Goal: Find specific page/section: Find specific page/section

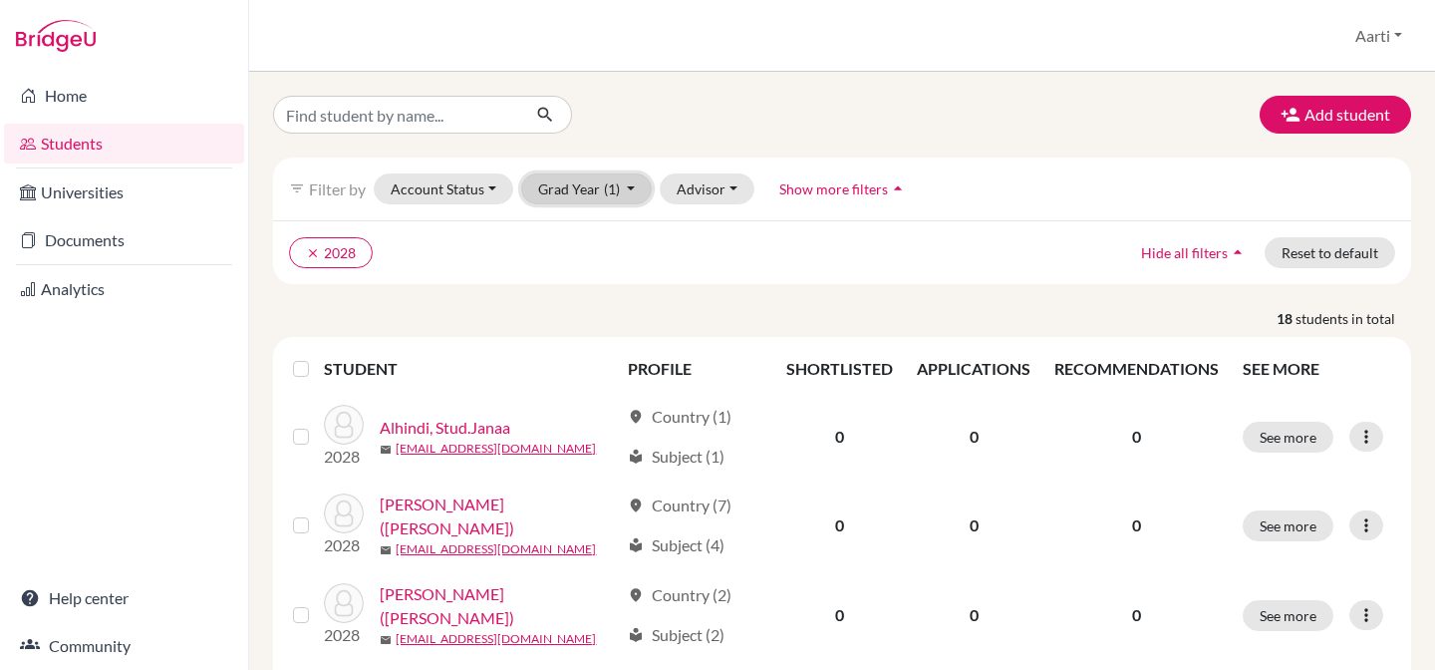
click at [595, 188] on button "Grad Year (1)" at bounding box center [587, 188] width 132 height 31
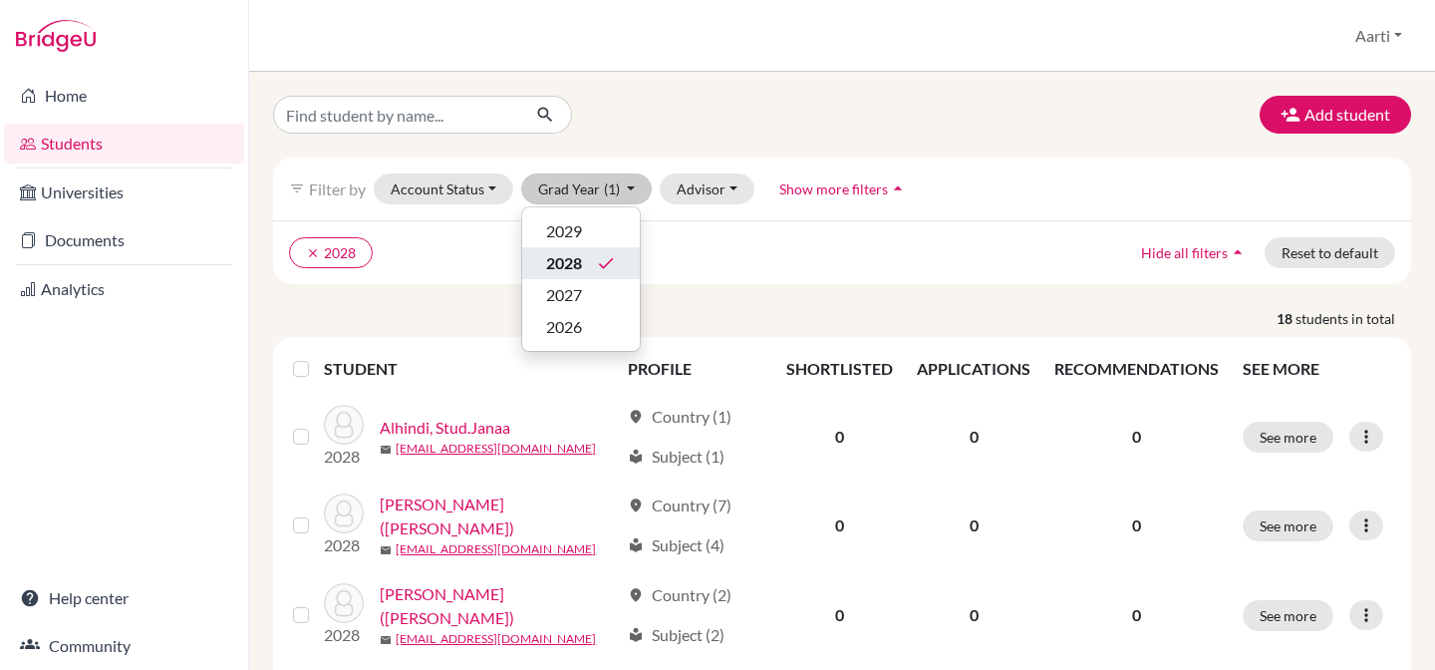
click at [579, 263] on span "2028" at bounding box center [564, 263] width 36 height 24
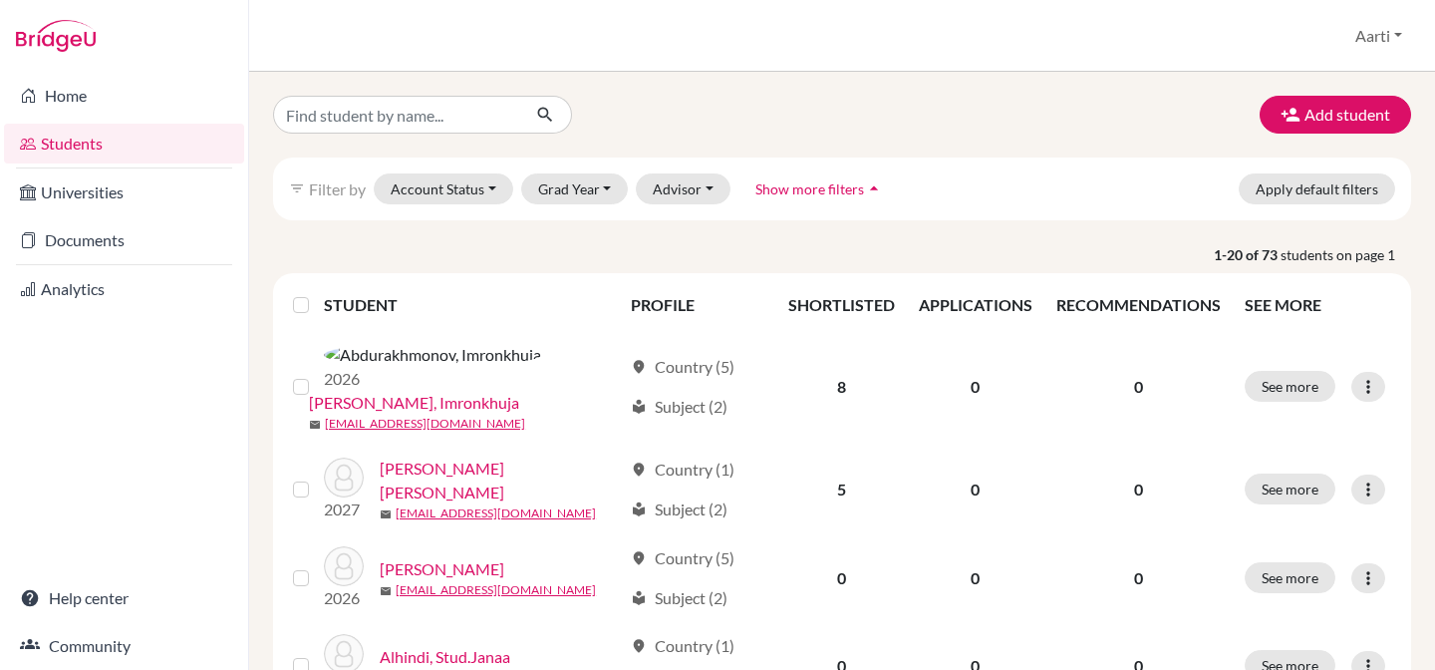
click at [91, 142] on link "Students" at bounding box center [124, 144] width 240 height 40
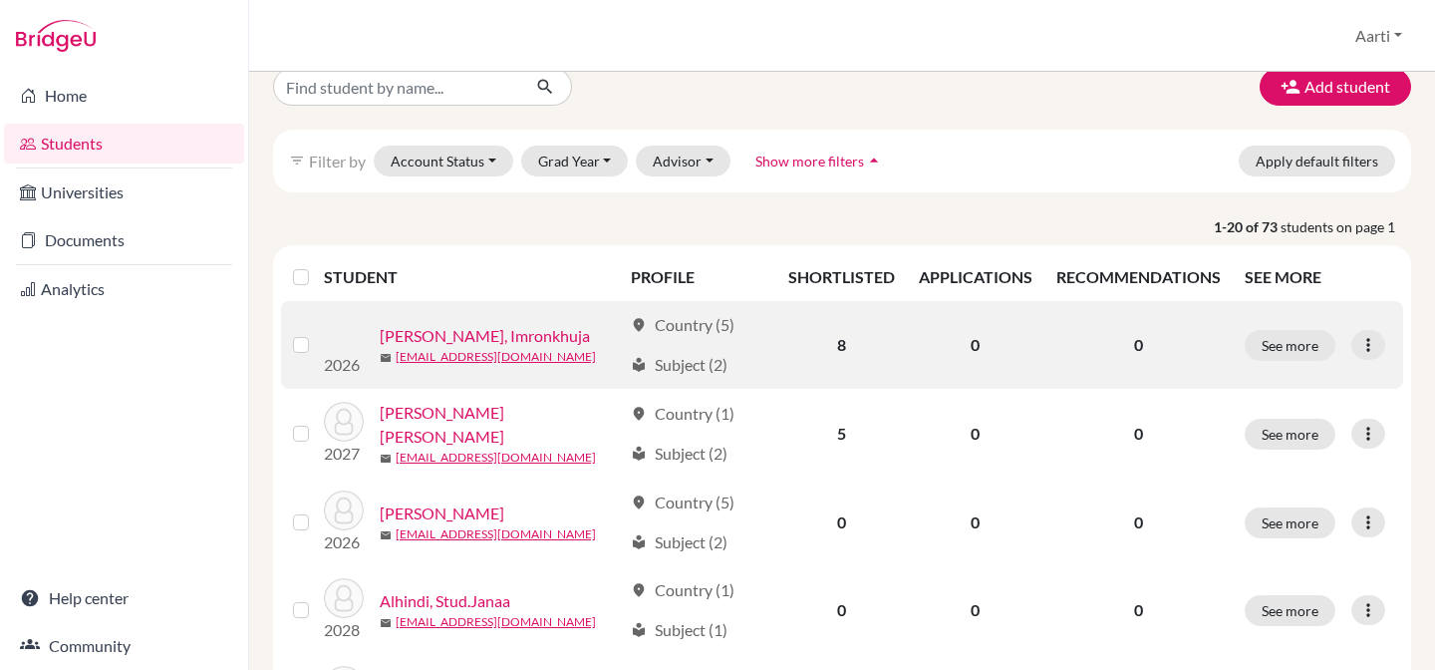
scroll to position [31, 0]
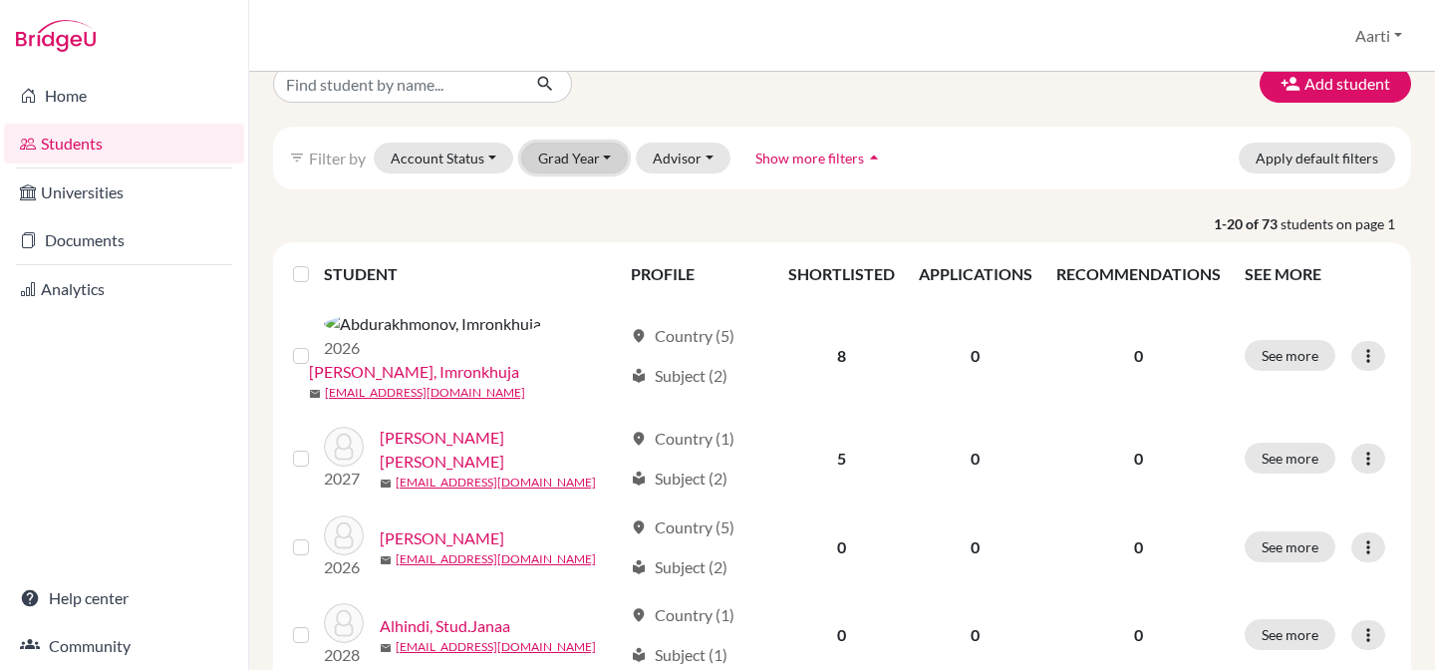
click at [610, 157] on button "Grad Year" at bounding box center [575, 158] width 108 height 31
click at [573, 193] on span "2029" at bounding box center [564, 200] width 36 height 24
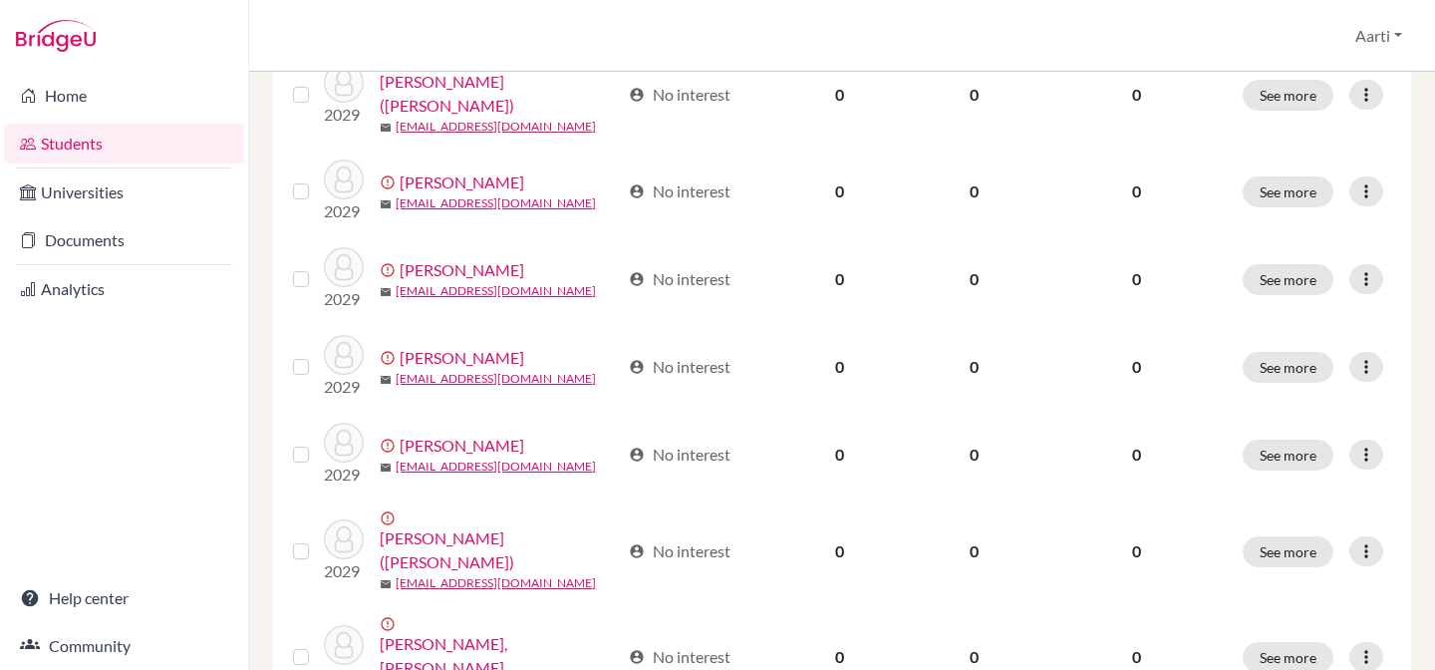
scroll to position [1611, 0]
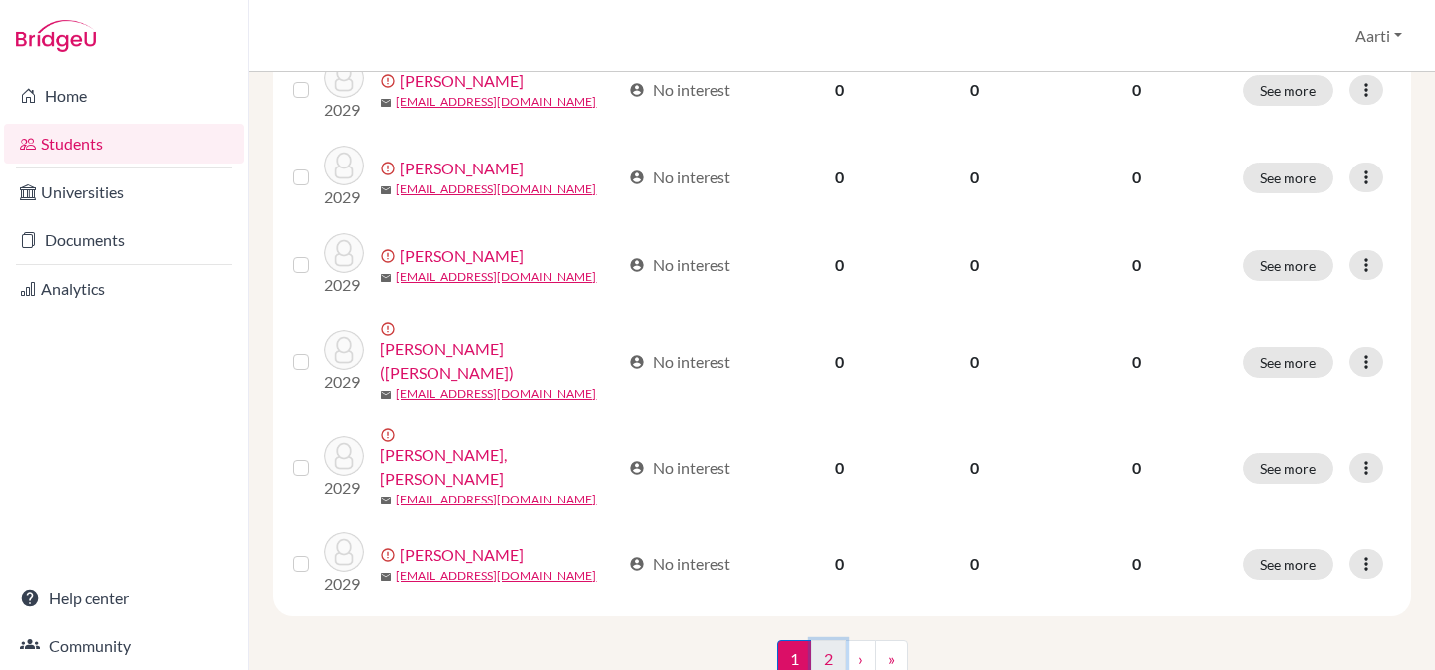
click at [823, 640] on link "2" at bounding box center [828, 659] width 35 height 38
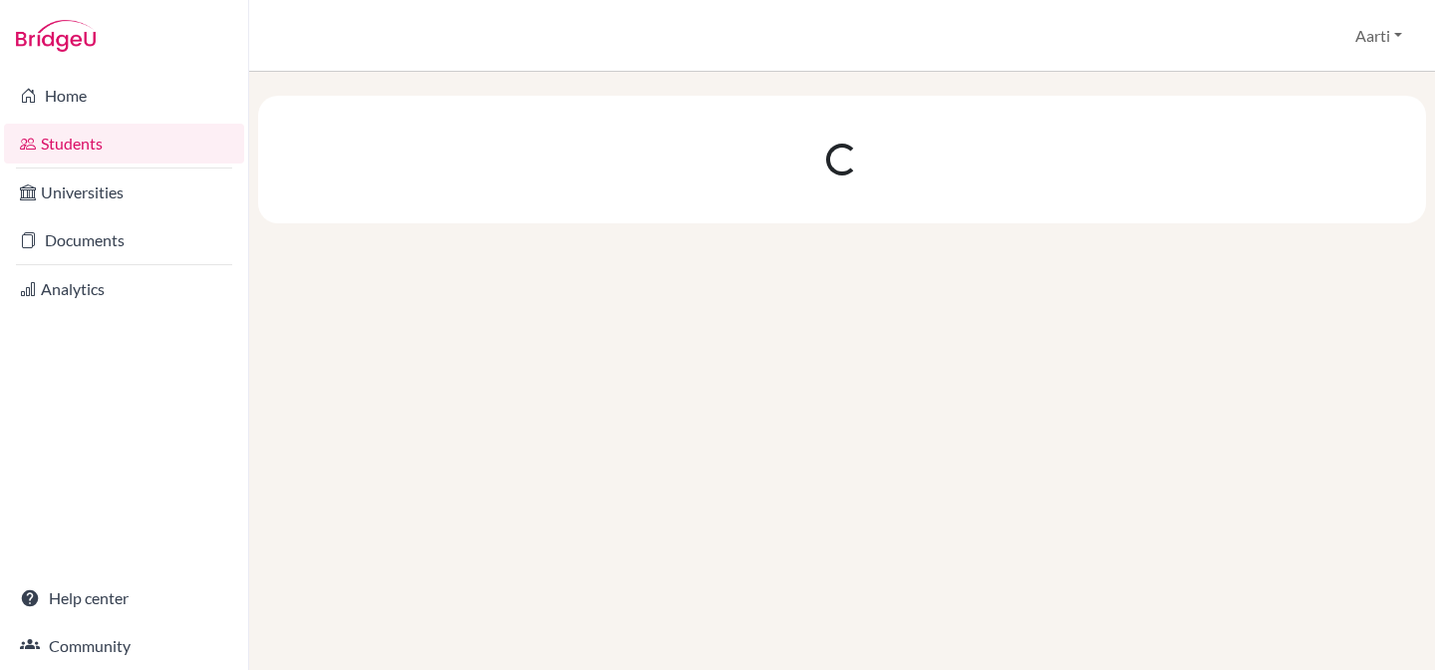
scroll to position [0, 0]
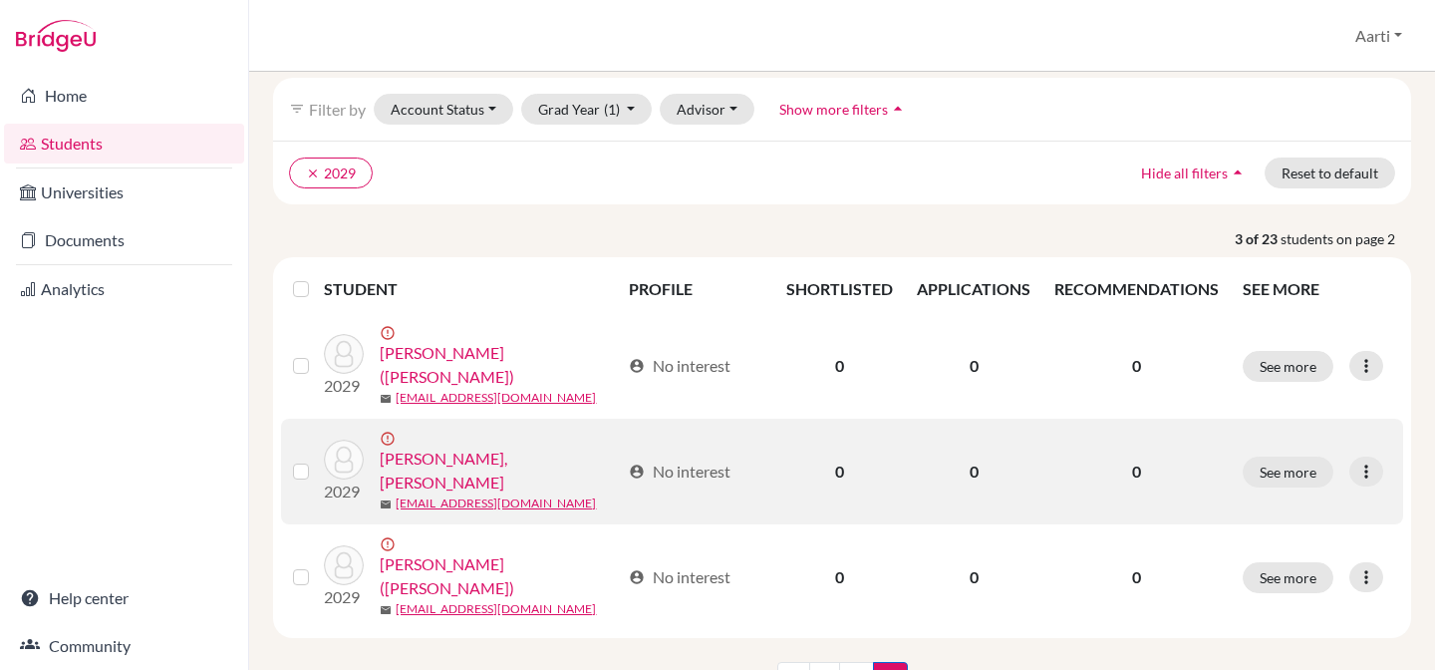
scroll to position [120, 0]
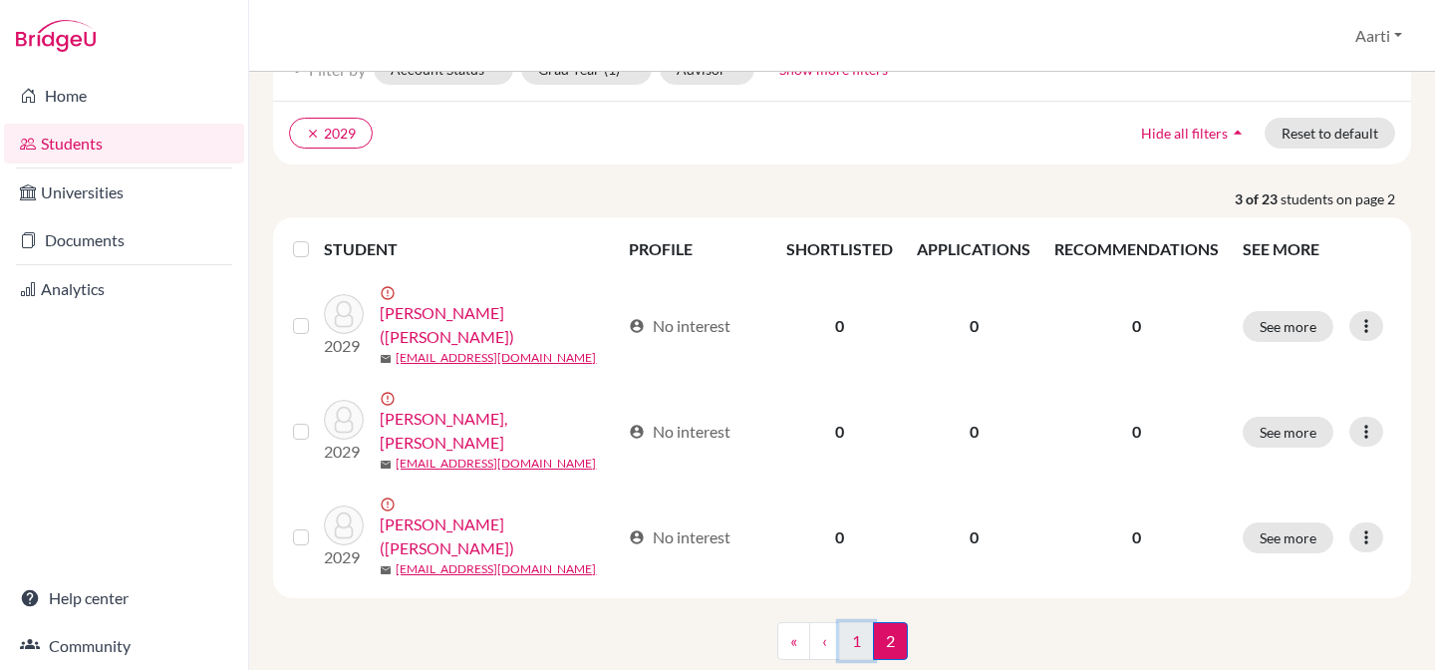
click at [860, 622] on link "1" at bounding box center [856, 641] width 35 height 38
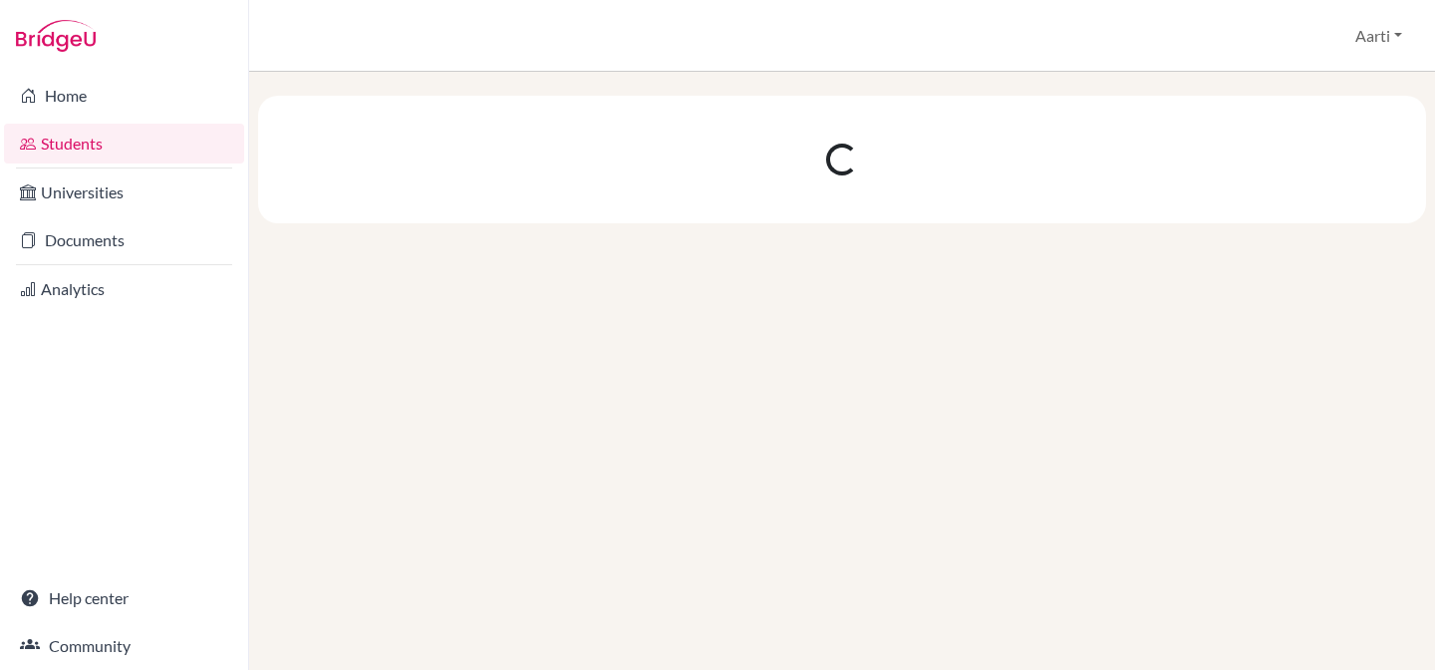
scroll to position [0, 0]
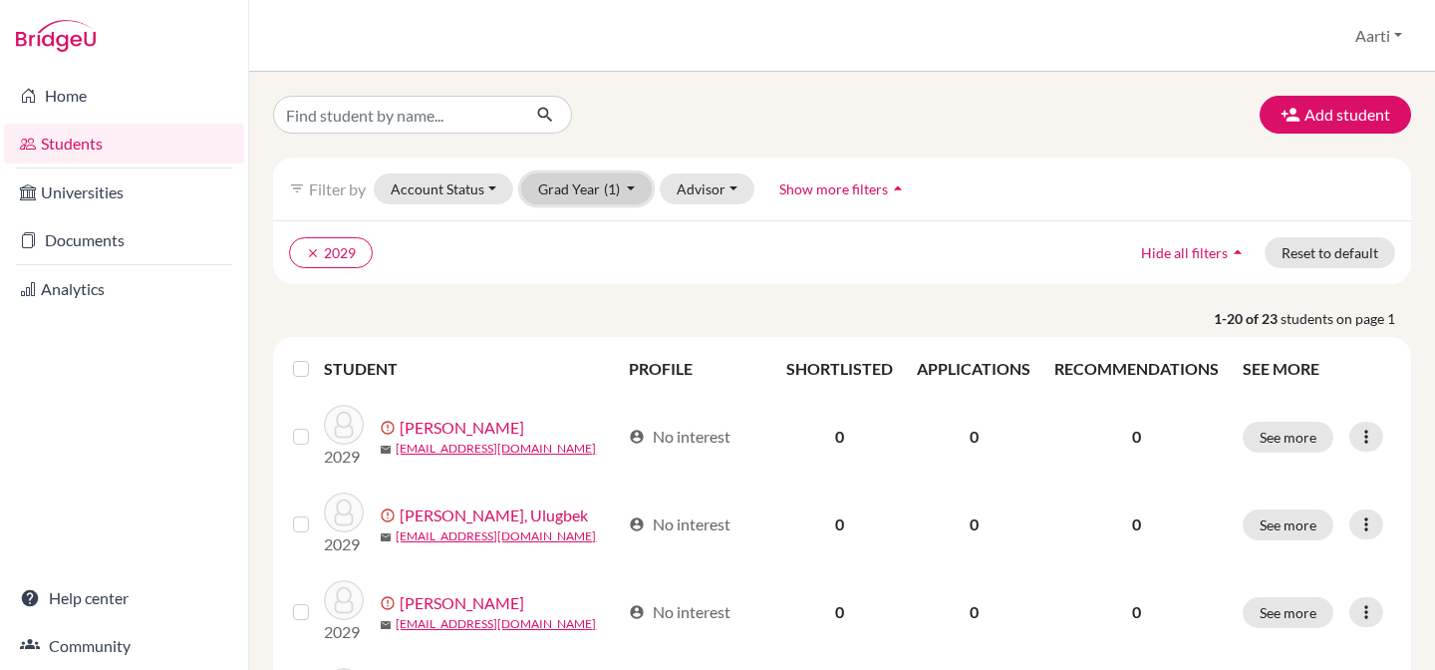
click at [575, 190] on button "Grad Year (1)" at bounding box center [587, 188] width 132 height 31
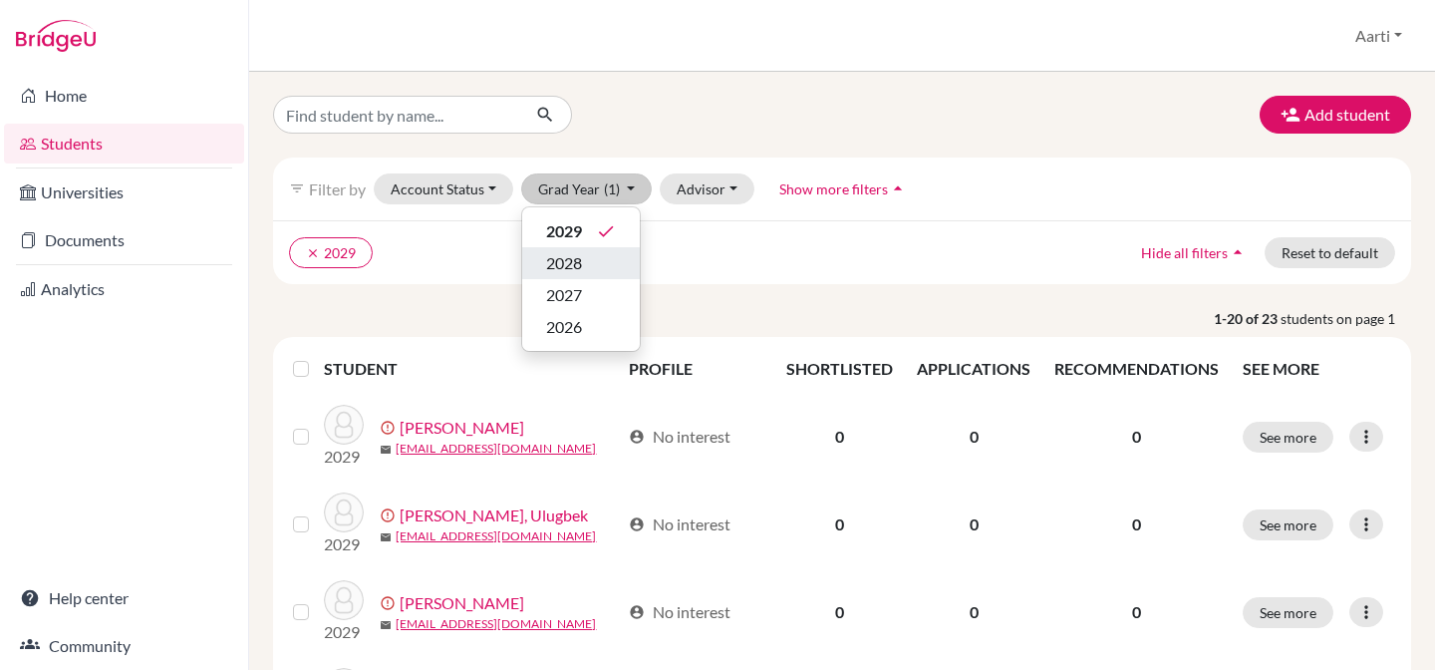
click at [585, 264] on div "2028" at bounding box center [581, 263] width 70 height 24
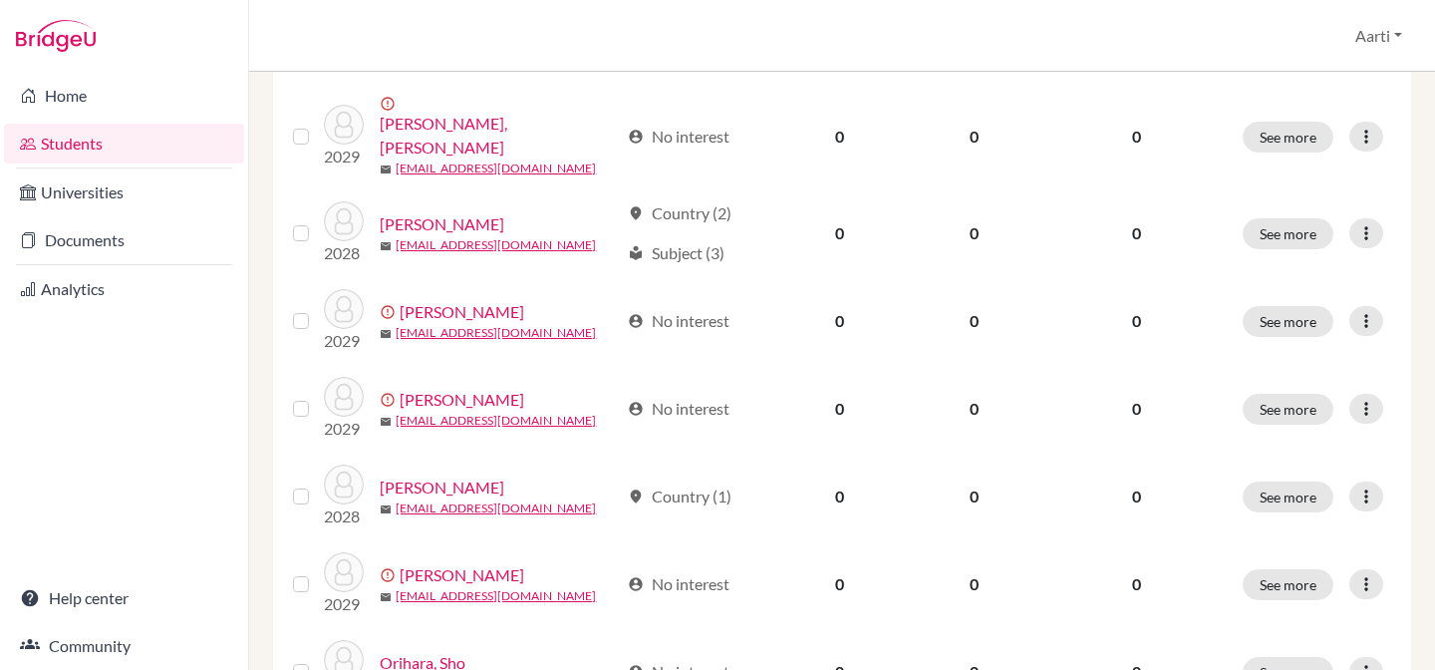
scroll to position [1611, 0]
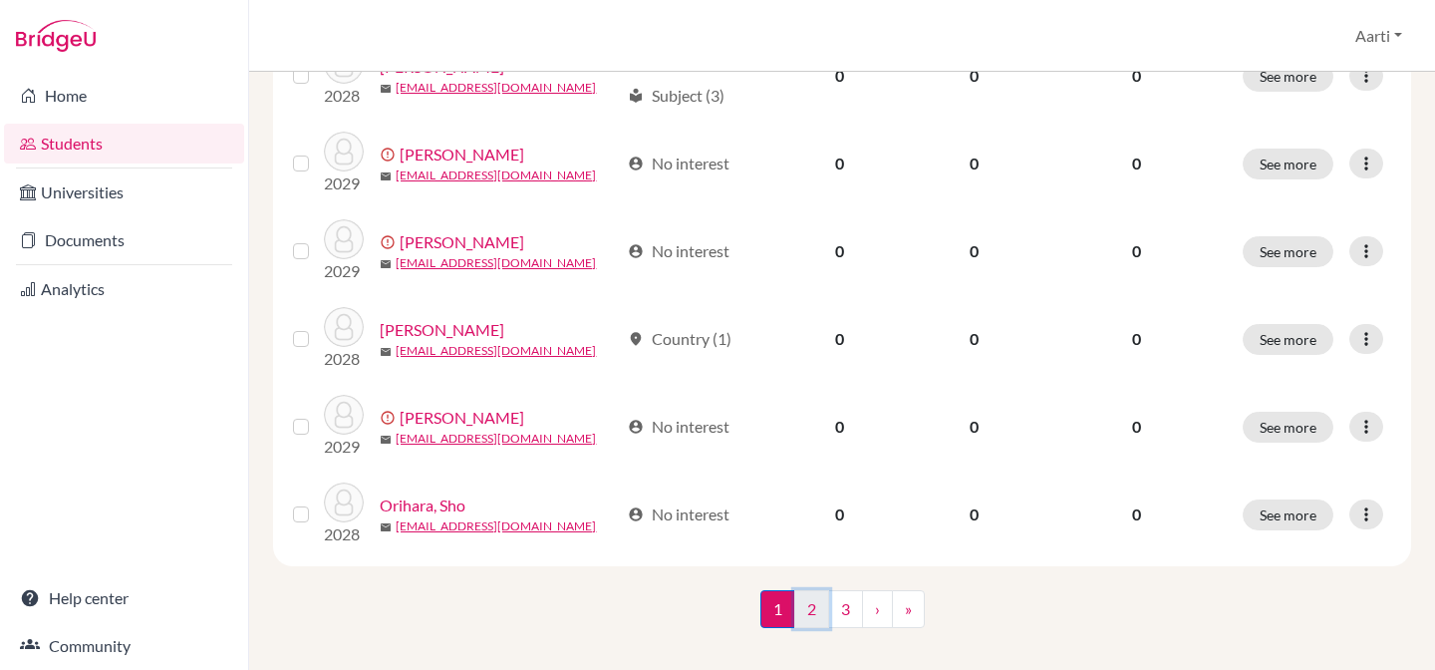
click at [803, 601] on link "2" at bounding box center [811, 609] width 35 height 38
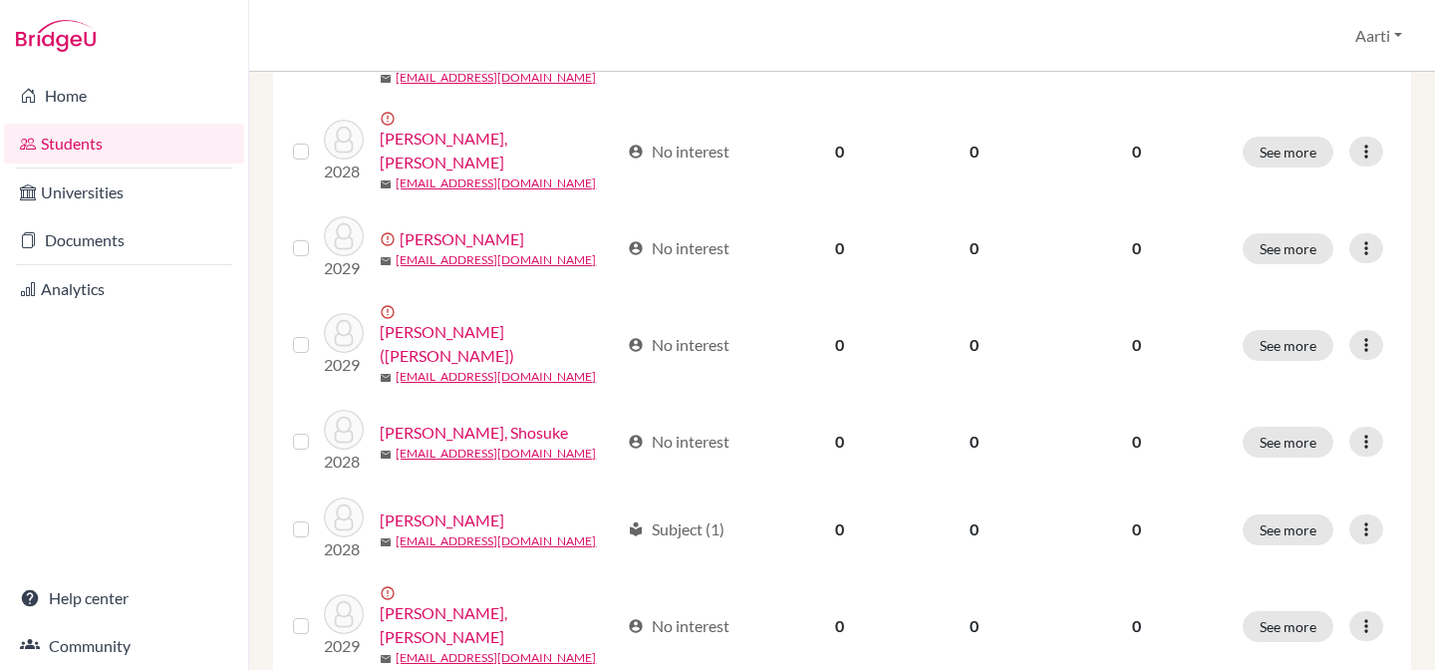
scroll to position [1611, 0]
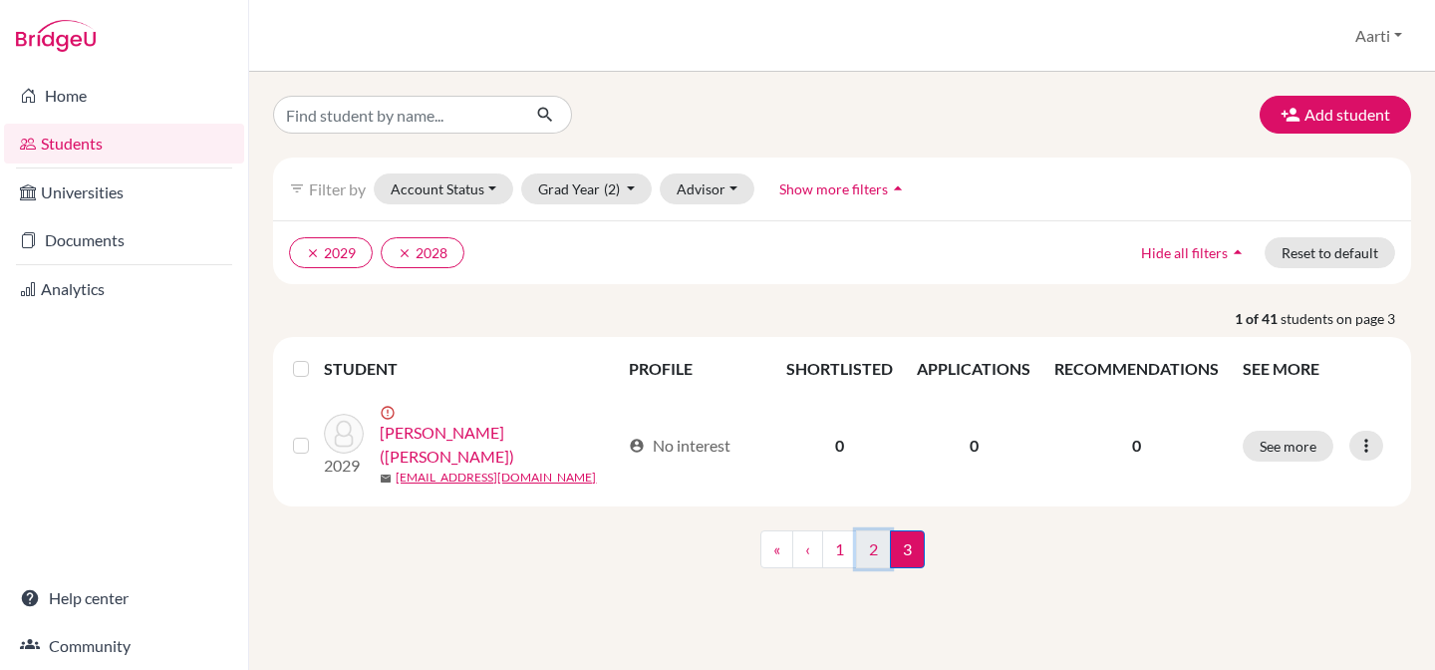
click at [874, 536] on link "2" at bounding box center [873, 549] width 35 height 38
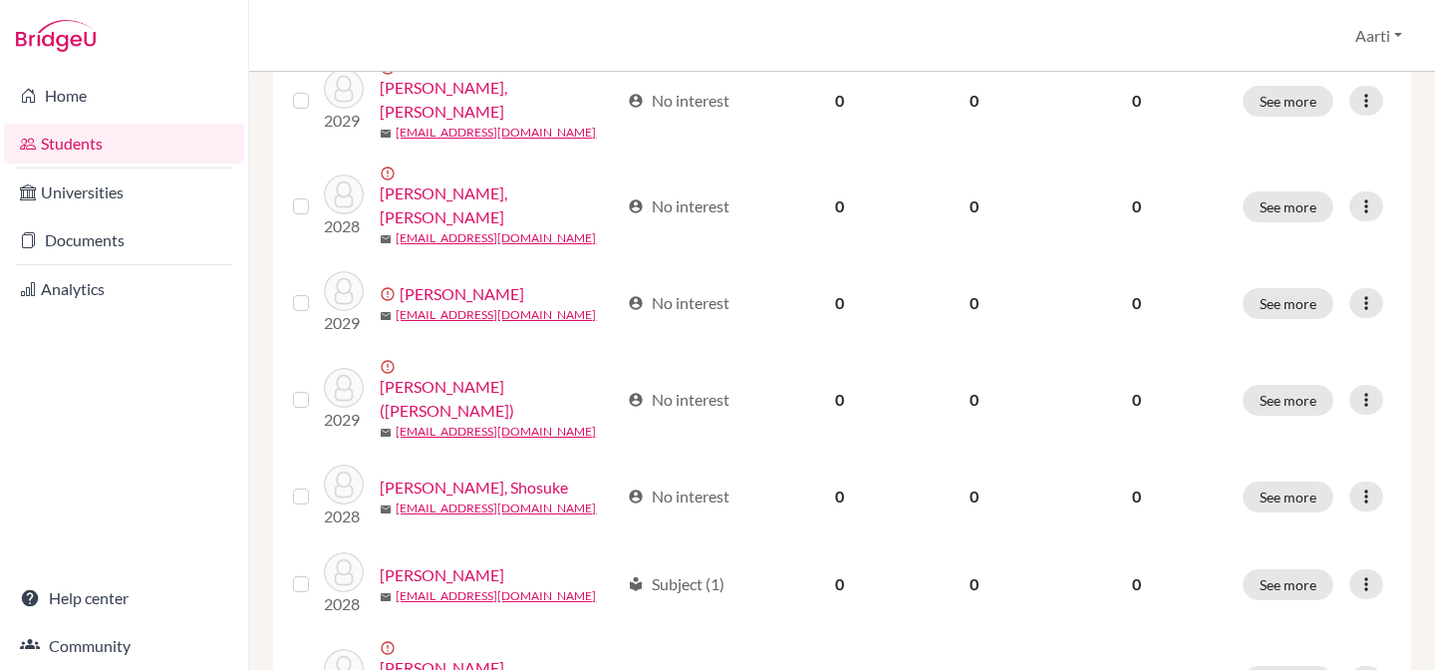
scroll to position [1611, 0]
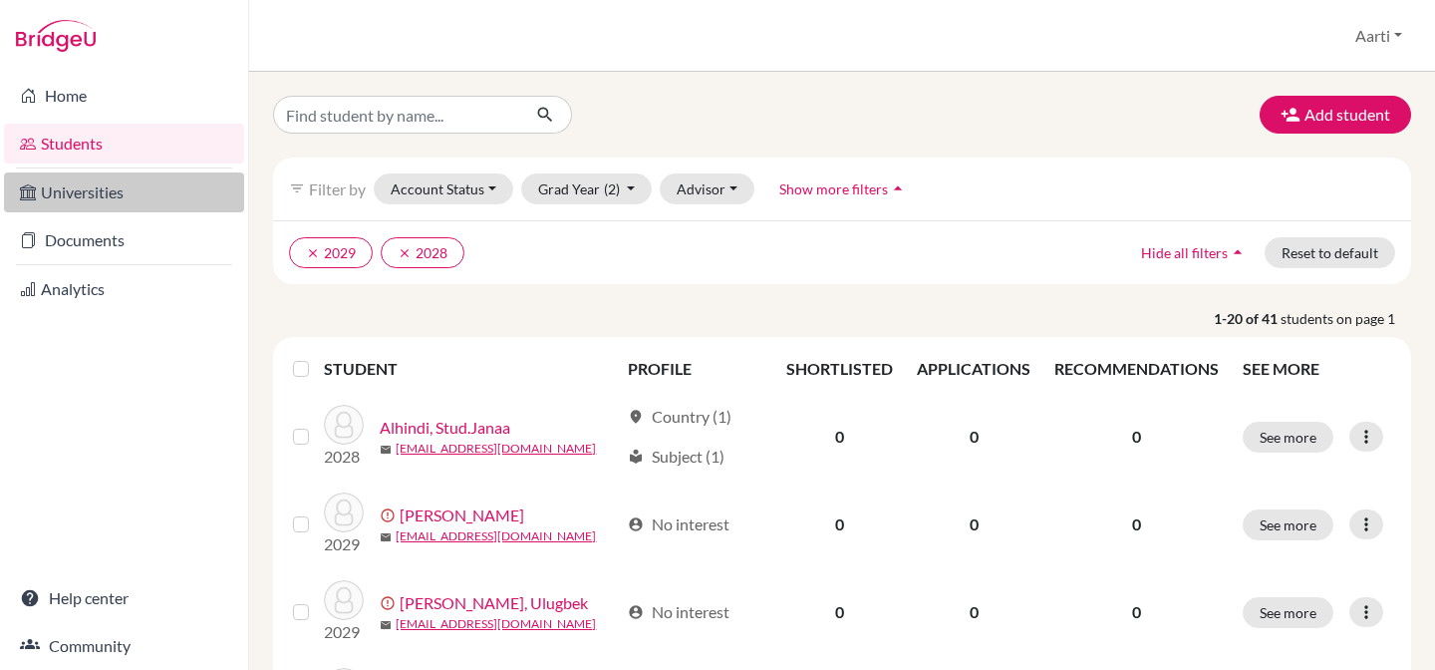
click at [121, 187] on link "Universities" at bounding box center [124, 192] width 240 height 40
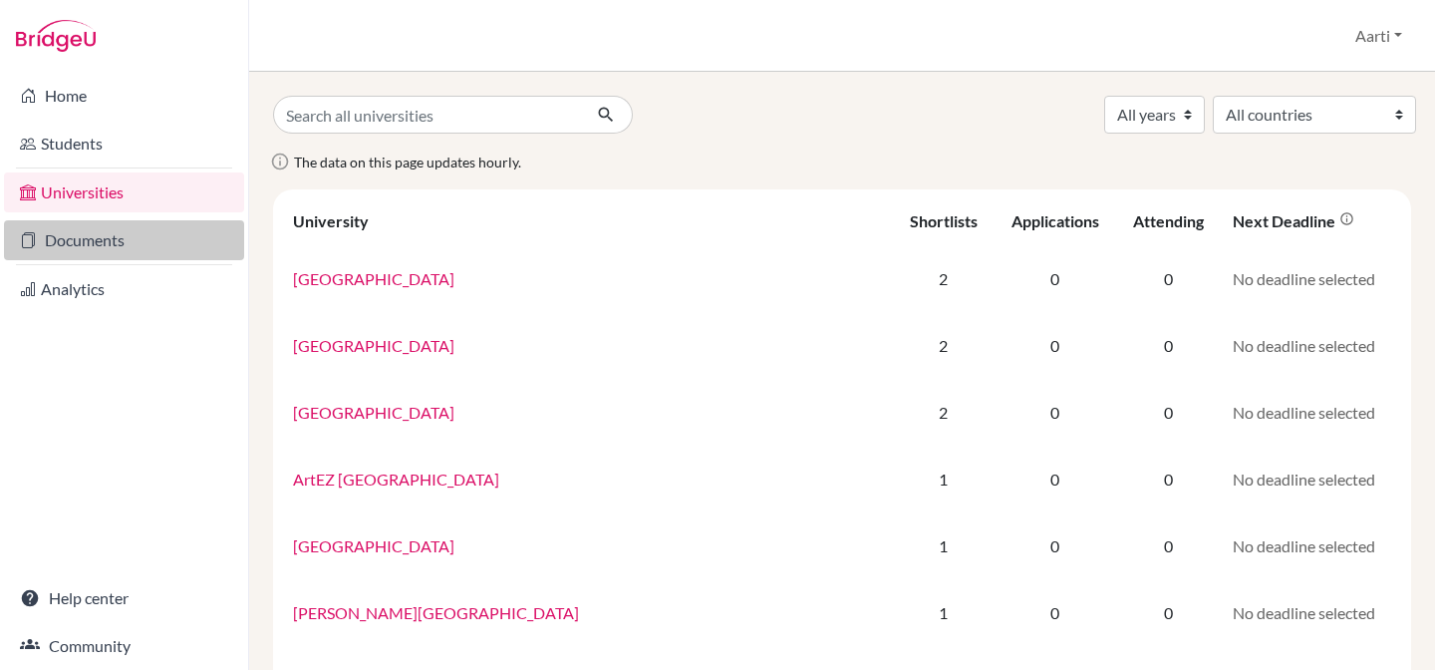
click at [87, 237] on link "Documents" at bounding box center [124, 240] width 240 height 40
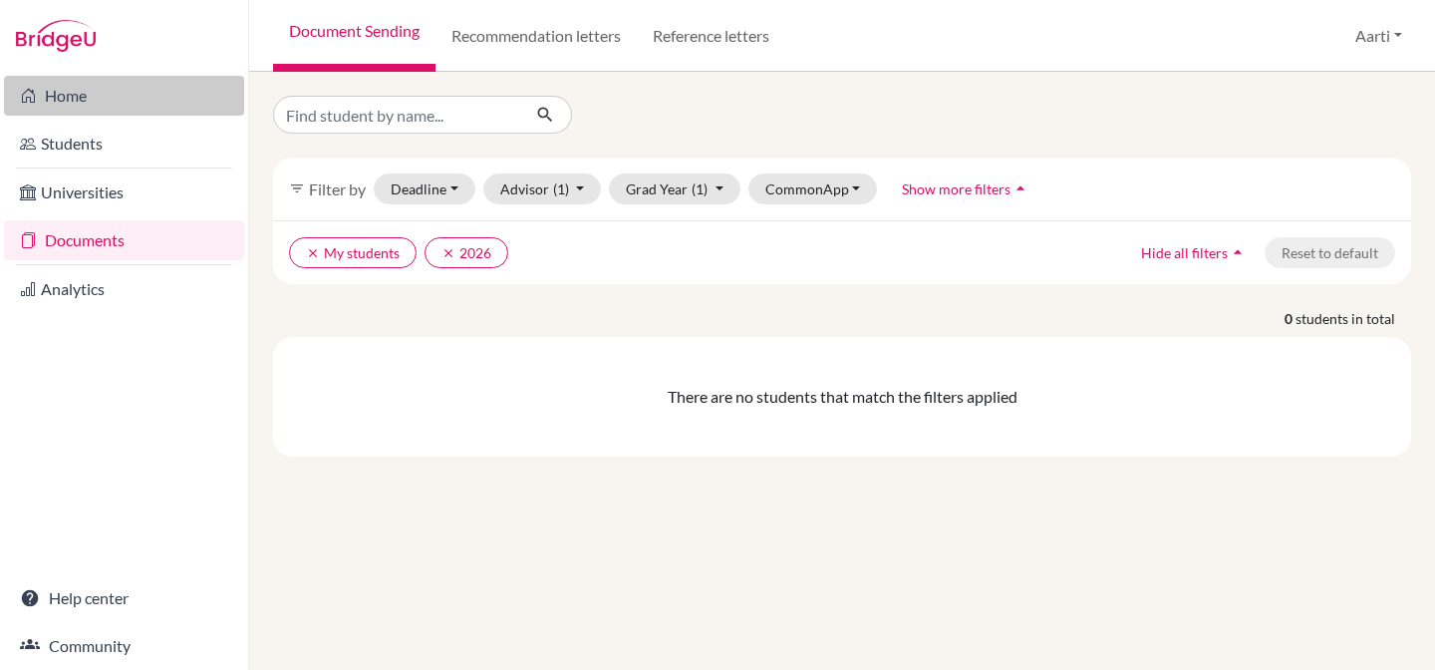
click at [65, 92] on link "Home" at bounding box center [124, 96] width 240 height 40
